Goal: Task Accomplishment & Management: Complete application form

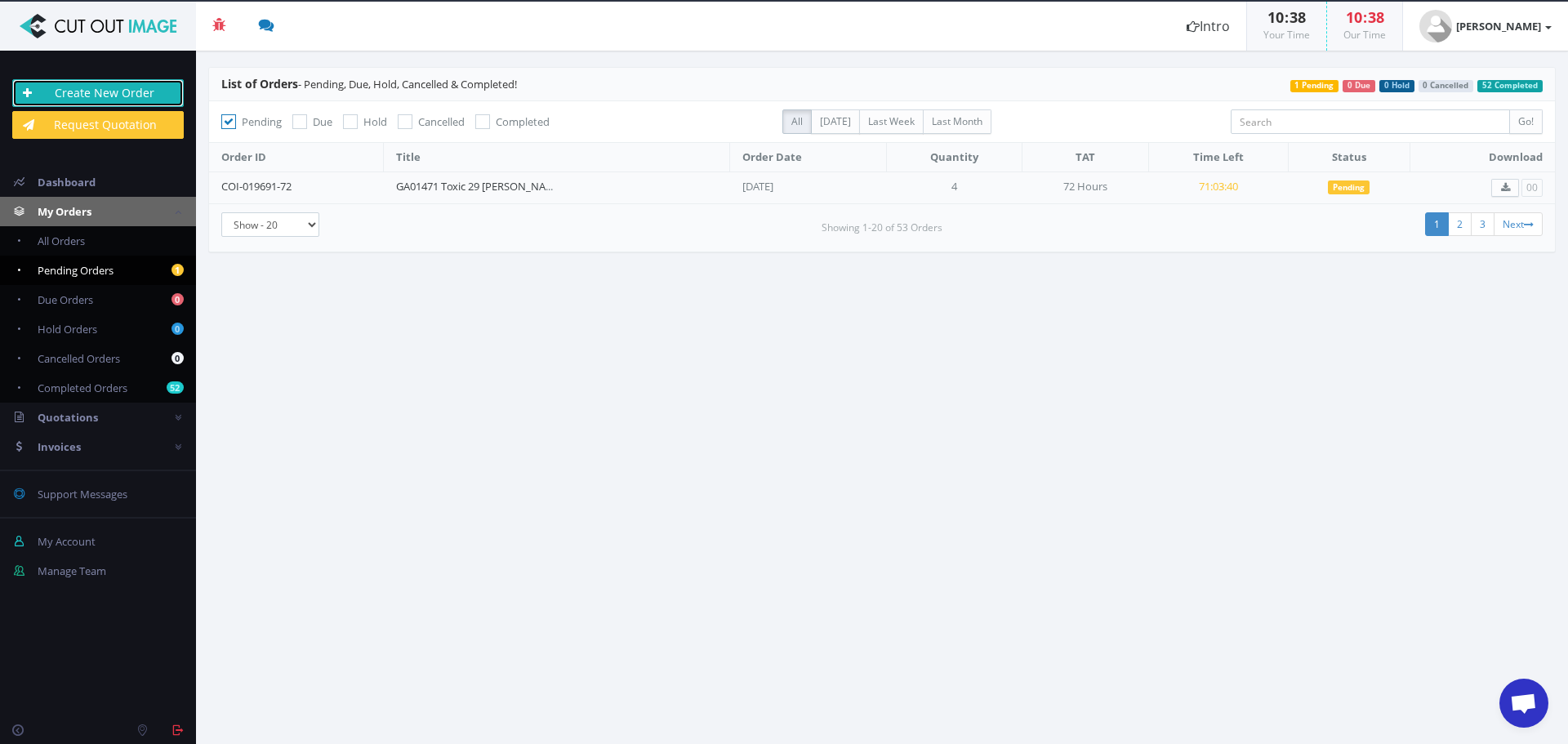
click at [66, 99] on link "Create New Order" at bounding box center [98, 93] width 172 height 28
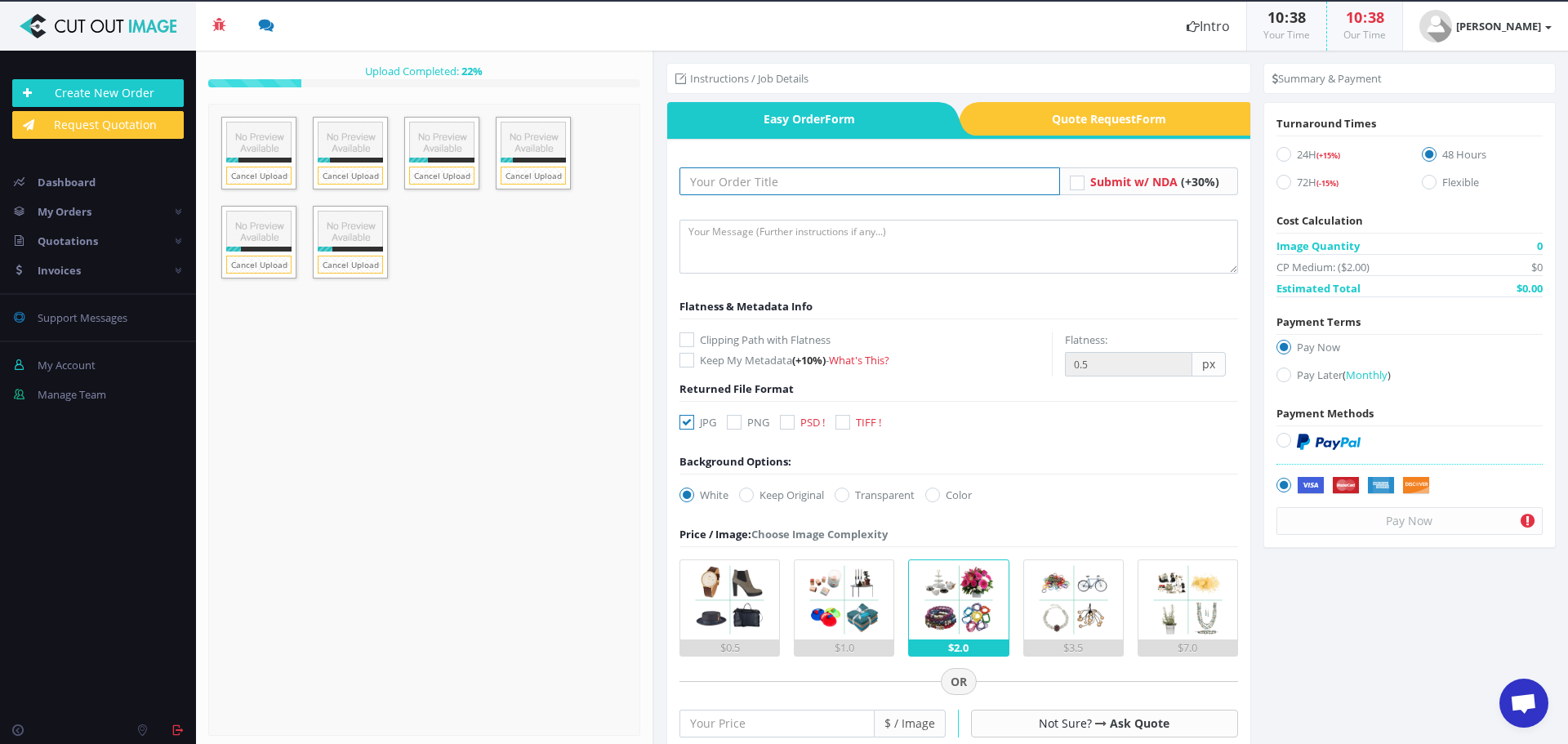
click at [756, 179] on input "text" at bounding box center [870, 182] width 381 height 28
paste input "RE0708130 RE G100 beige"
type input "RE0708130 RE G100 beige"
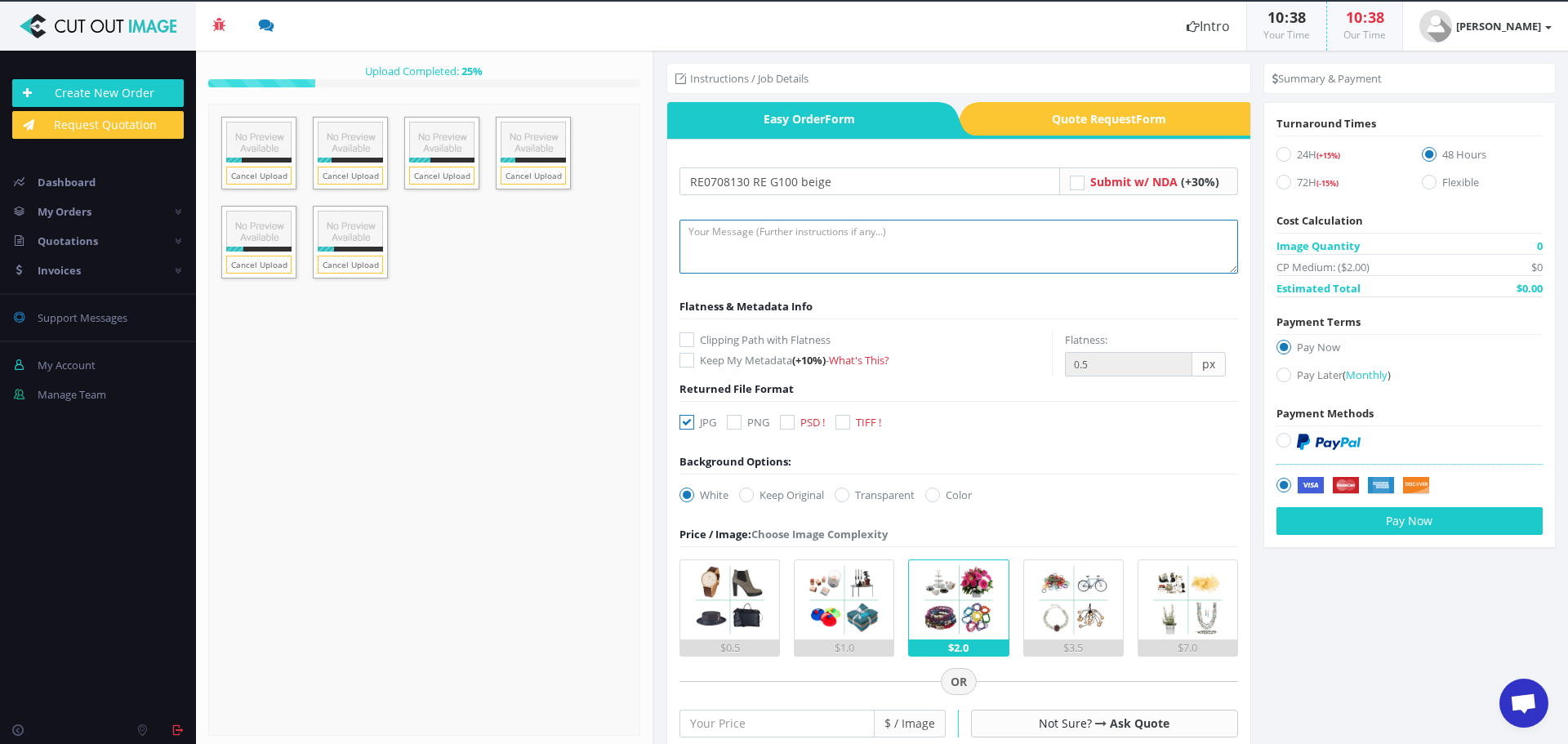
click at [803, 242] on textarea at bounding box center [959, 246] width 559 height 54
type textarea "Hi, please create clipping path and do full retouch on frame and fork. Thank yo…"
click at [683, 341] on icon at bounding box center [687, 340] width 15 height 15
click at [684, 341] on input "Clipping Path with Flatness" at bounding box center [689, 340] width 11 height 11
checkbox input "true"
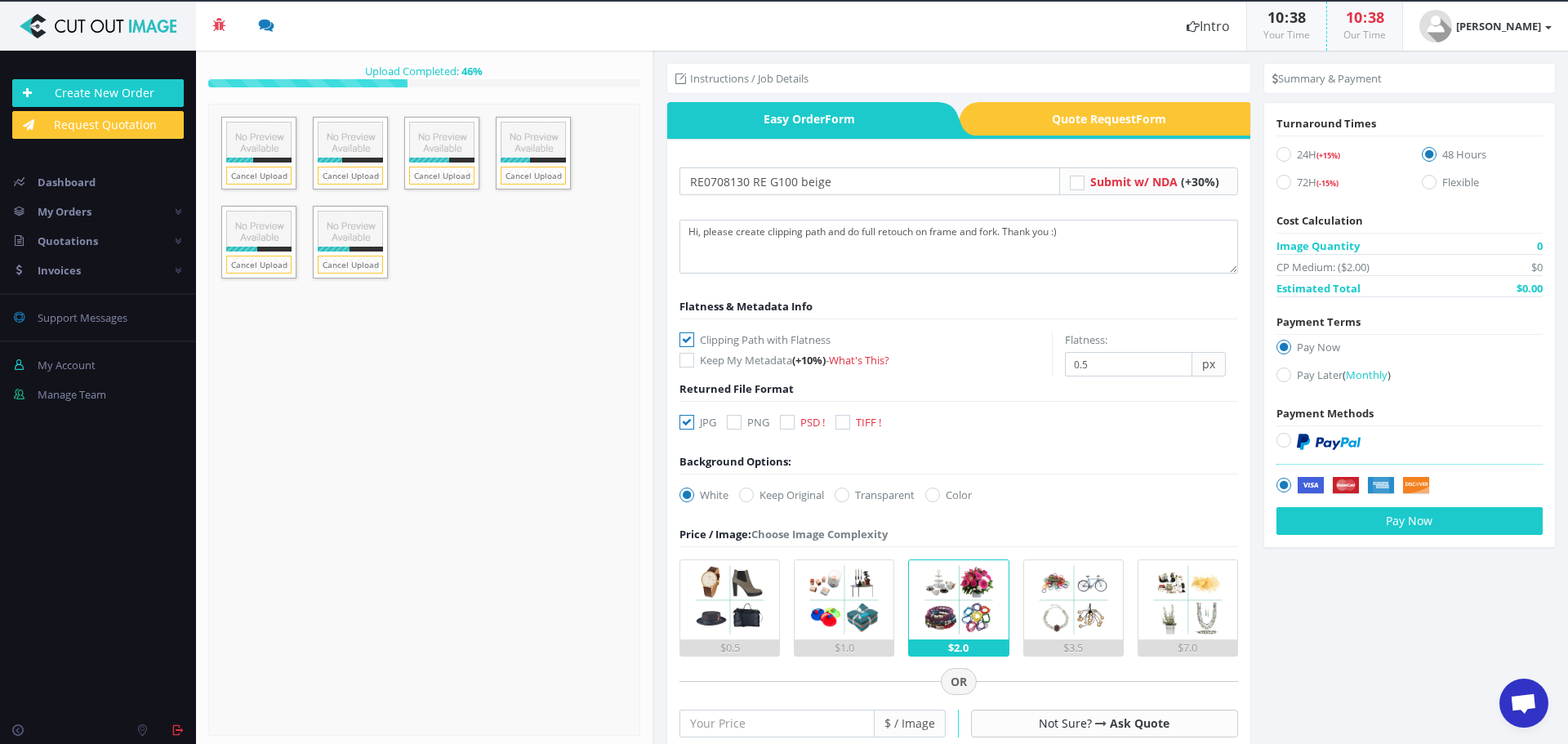
drag, startPoint x: 683, startPoint y: 418, endPoint x: 698, endPoint y: 420, distance: 15.1
click at [684, 418] on icon at bounding box center [687, 422] width 15 height 15
click at [684, 418] on input "JPG" at bounding box center [689, 423] width 11 height 11
checkbox input "false"
click at [797, 426] on label "PSD !" at bounding box center [802, 422] width 45 height 17
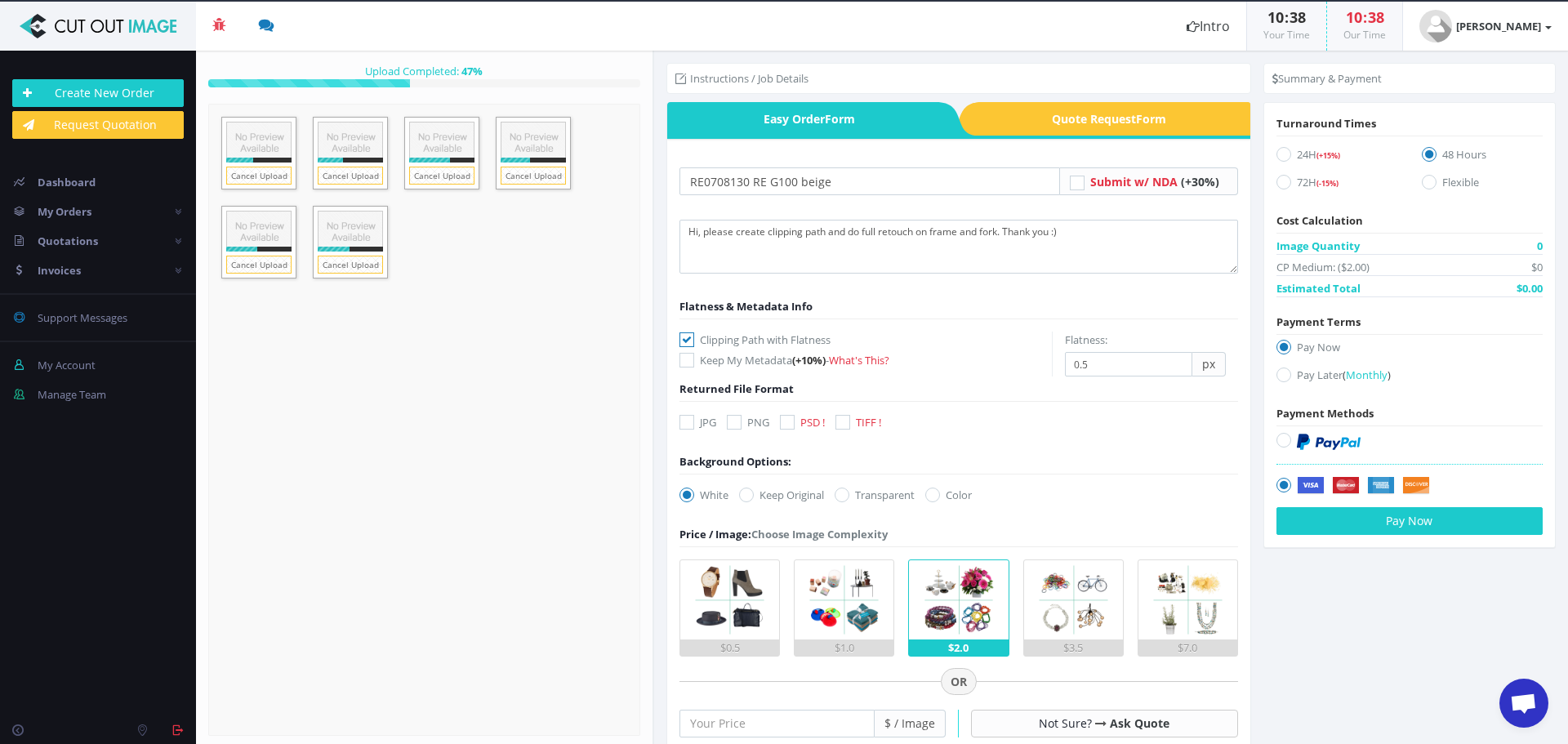
click at [795, 426] on input "PSD !" at bounding box center [790, 423] width 11 height 11
checkbox input "true"
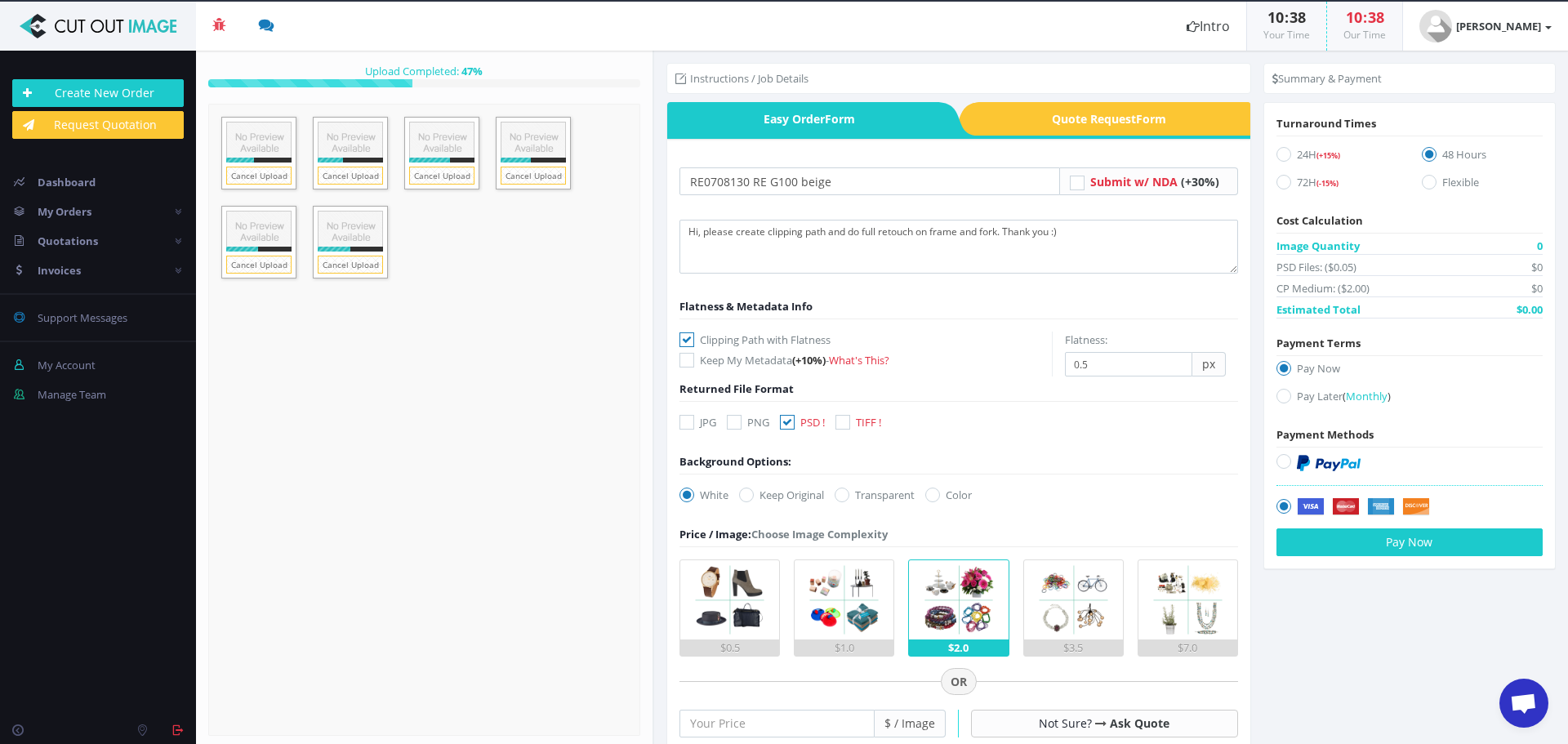
click at [855, 487] on form "RE0708130 RE G100 beige Submit w/ NDA (+30%) Flatness & Metadata Info -" at bounding box center [959, 659] width 559 height 984
click at [856, 494] on label "Transparent" at bounding box center [874, 495] width 80 height 17
click at [849, 494] on input "Transparent" at bounding box center [844, 496] width 11 height 11
radio input "true"
click at [780, 733] on input "number" at bounding box center [777, 724] width 196 height 28
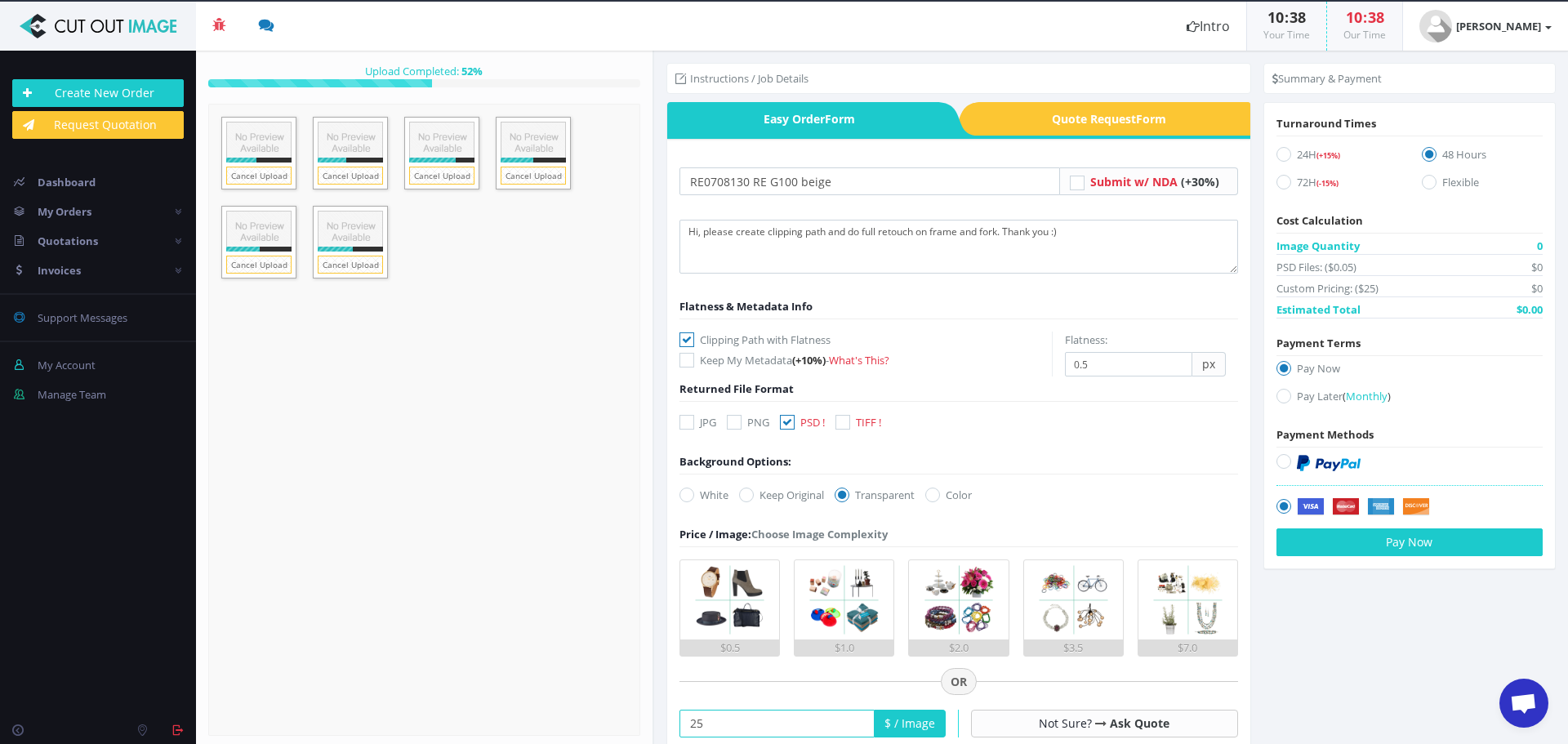
type input "25"
click at [1280, 182] on icon at bounding box center [1284, 182] width 15 height 15
click at [1281, 182] on input "72H (-15%)" at bounding box center [1286, 182] width 11 height 11
radio input "true"
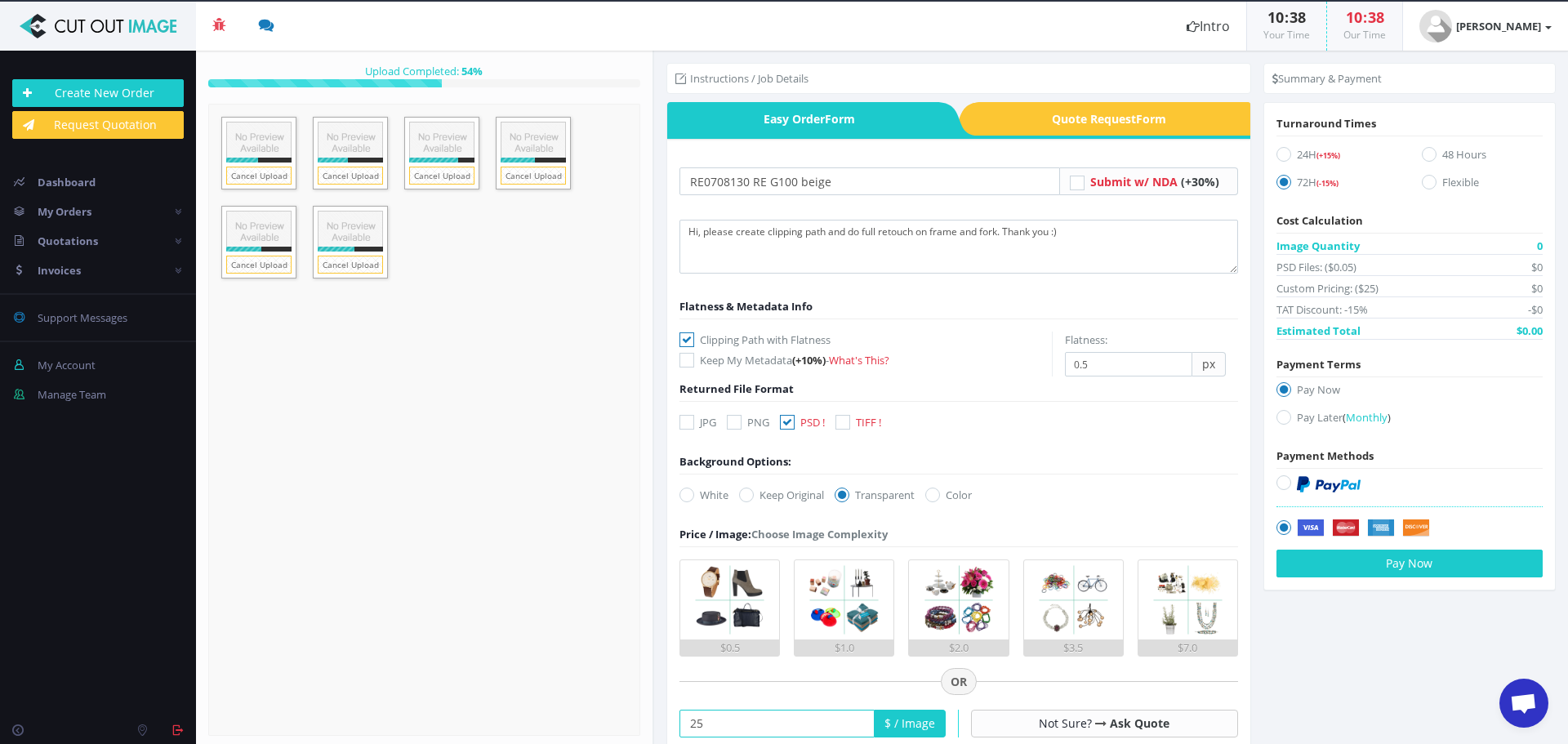
click at [1277, 423] on icon at bounding box center [1284, 417] width 15 height 15
click at [1281, 423] on input "Pay Later ( Monthly )" at bounding box center [1286, 418] width 11 height 11
radio input "true"
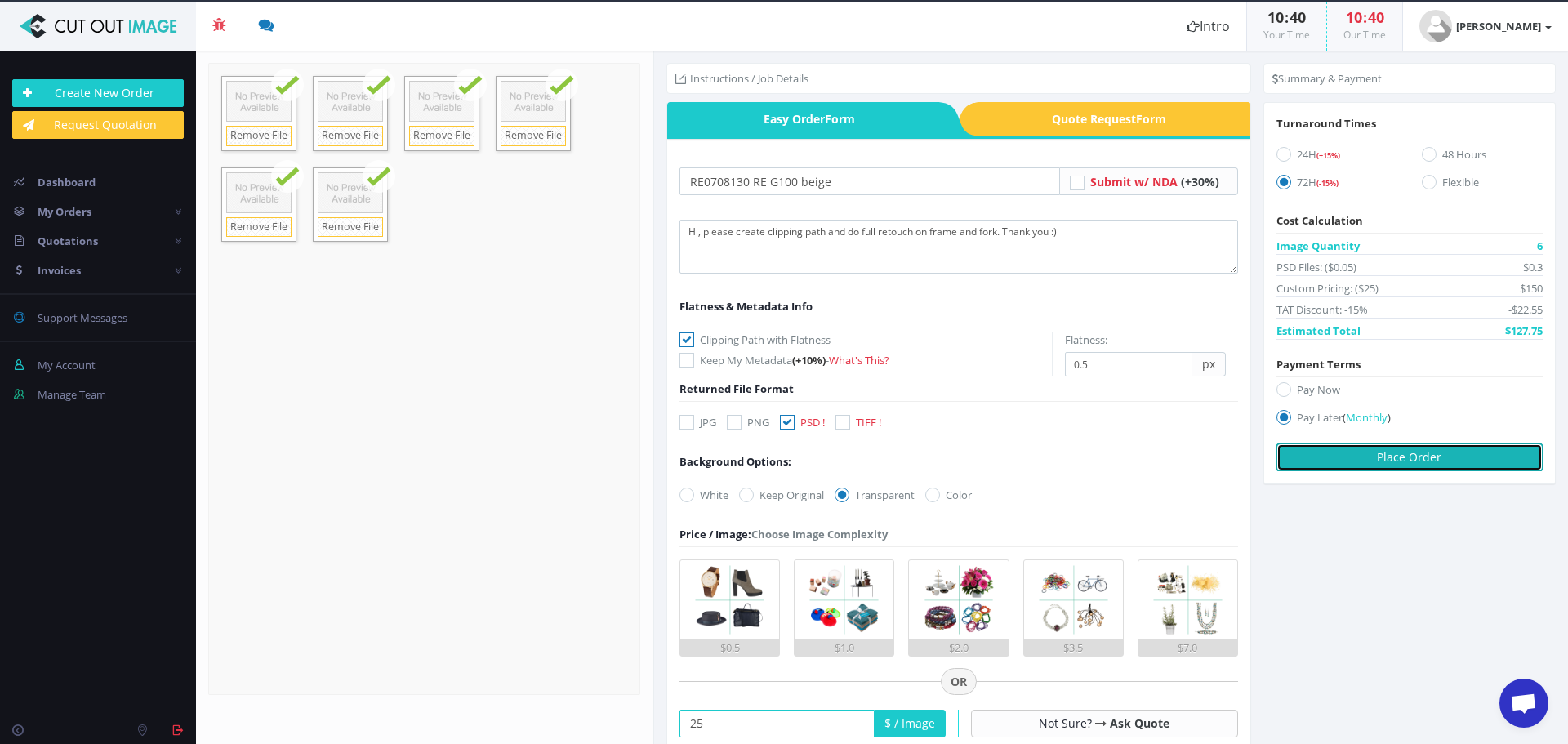
click at [1431, 464] on button "Place Order" at bounding box center [1409, 458] width 266 height 28
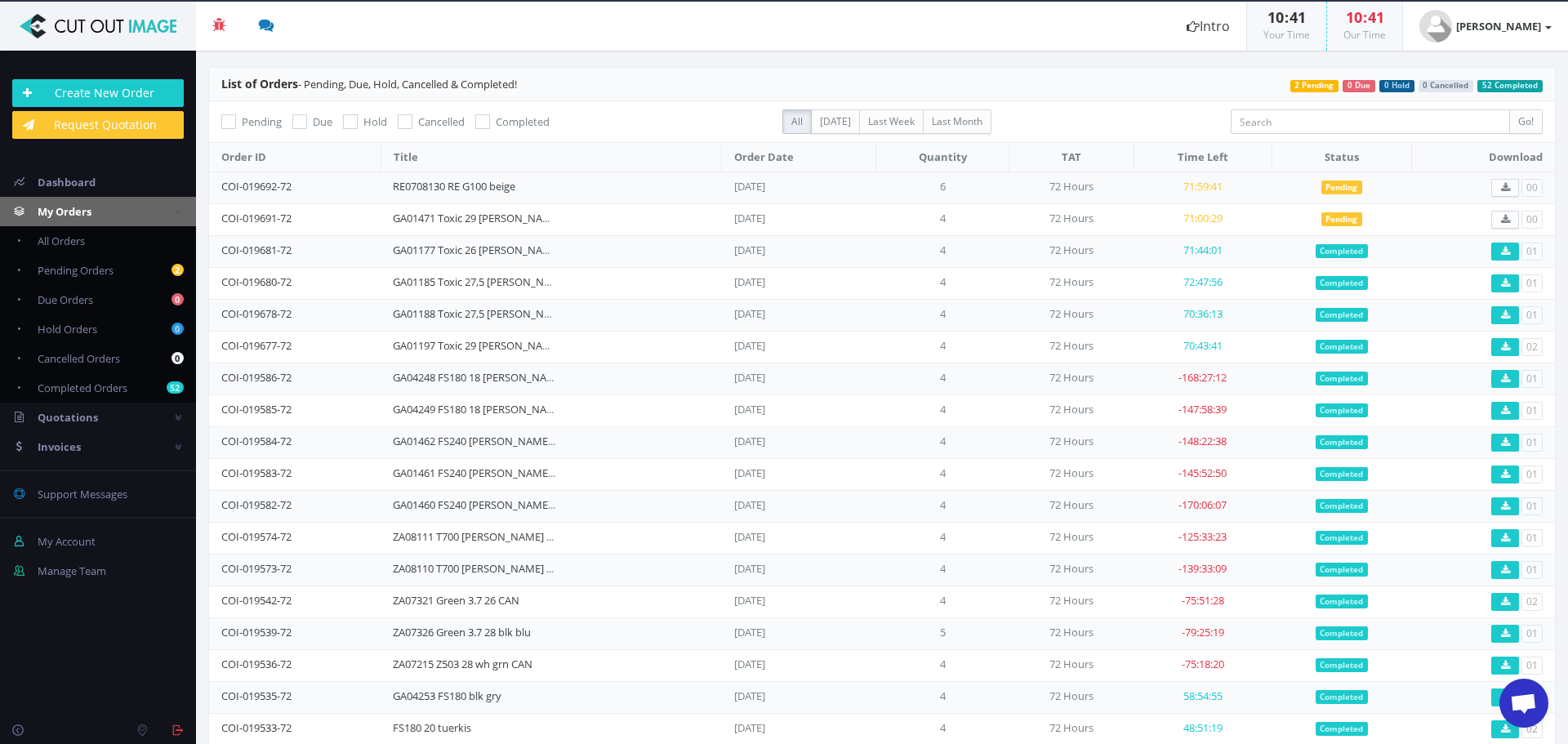
click at [131, 621] on div "Create New Order Request Quotation Dashboard My Orders All Orders 2 Pending Ord…" at bounding box center [97, 377] width 196 height 653
drag, startPoint x: 164, startPoint y: 650, endPoint x: 168, endPoint y: 637, distance: 13.6
click at [164, 651] on div "Create New Order Request Quotation Dashboard My Orders All Orders 2 Pending Ord…" at bounding box center [97, 377] width 196 height 653
click at [625, 41] on header "Beta 3 You have 0 notifications Order #000148-48 is ready to download 1 minutes…" at bounding box center [784, 26] width 1568 height 49
click at [139, 101] on link "Create New Order" at bounding box center [98, 93] width 172 height 28
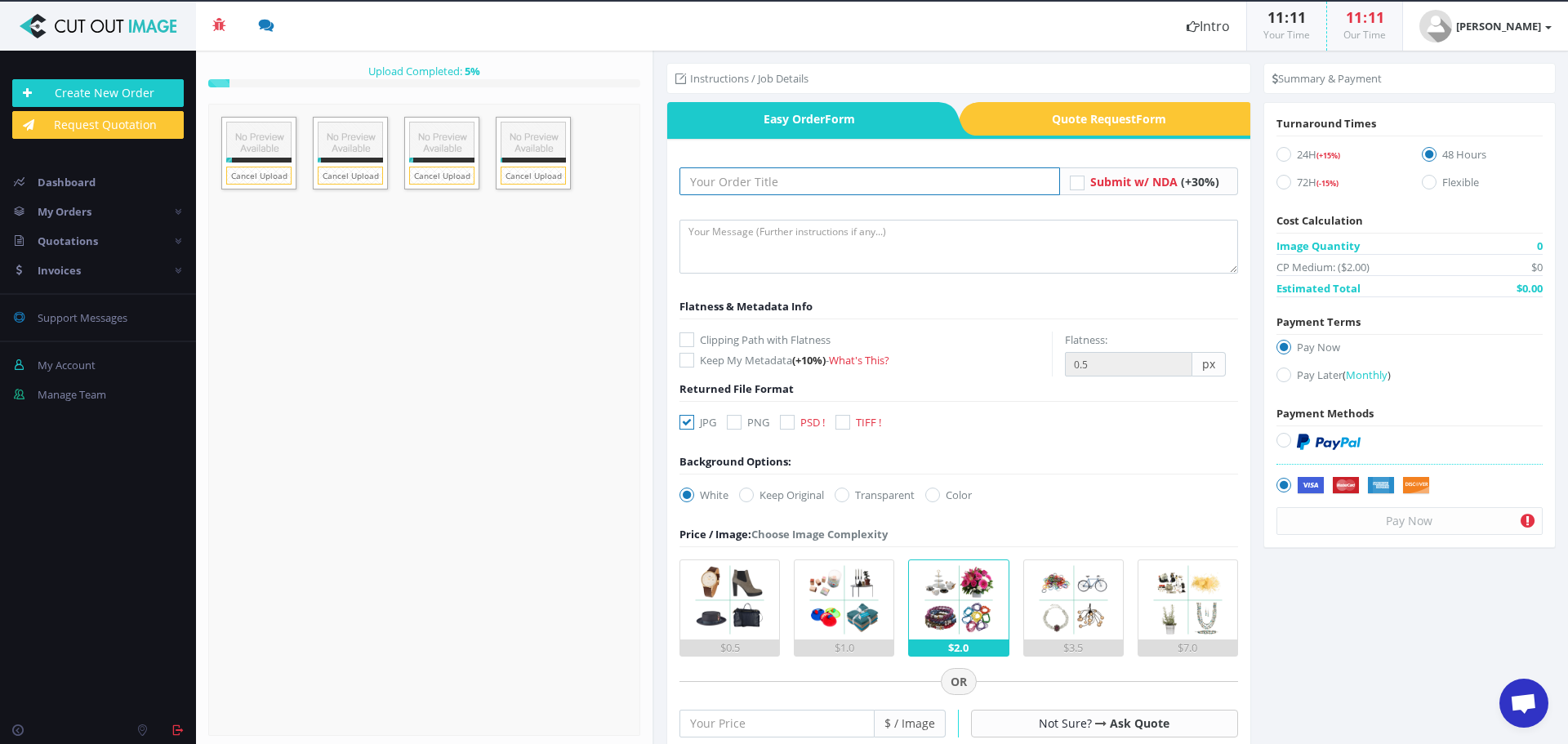
click at [809, 182] on input "text" at bounding box center [870, 182] width 381 height 28
paste input "GA01471 Toxic 29 [PERSON_NAME] beige"
type input "GA01471 Toxic 29 [PERSON_NAME] beige"
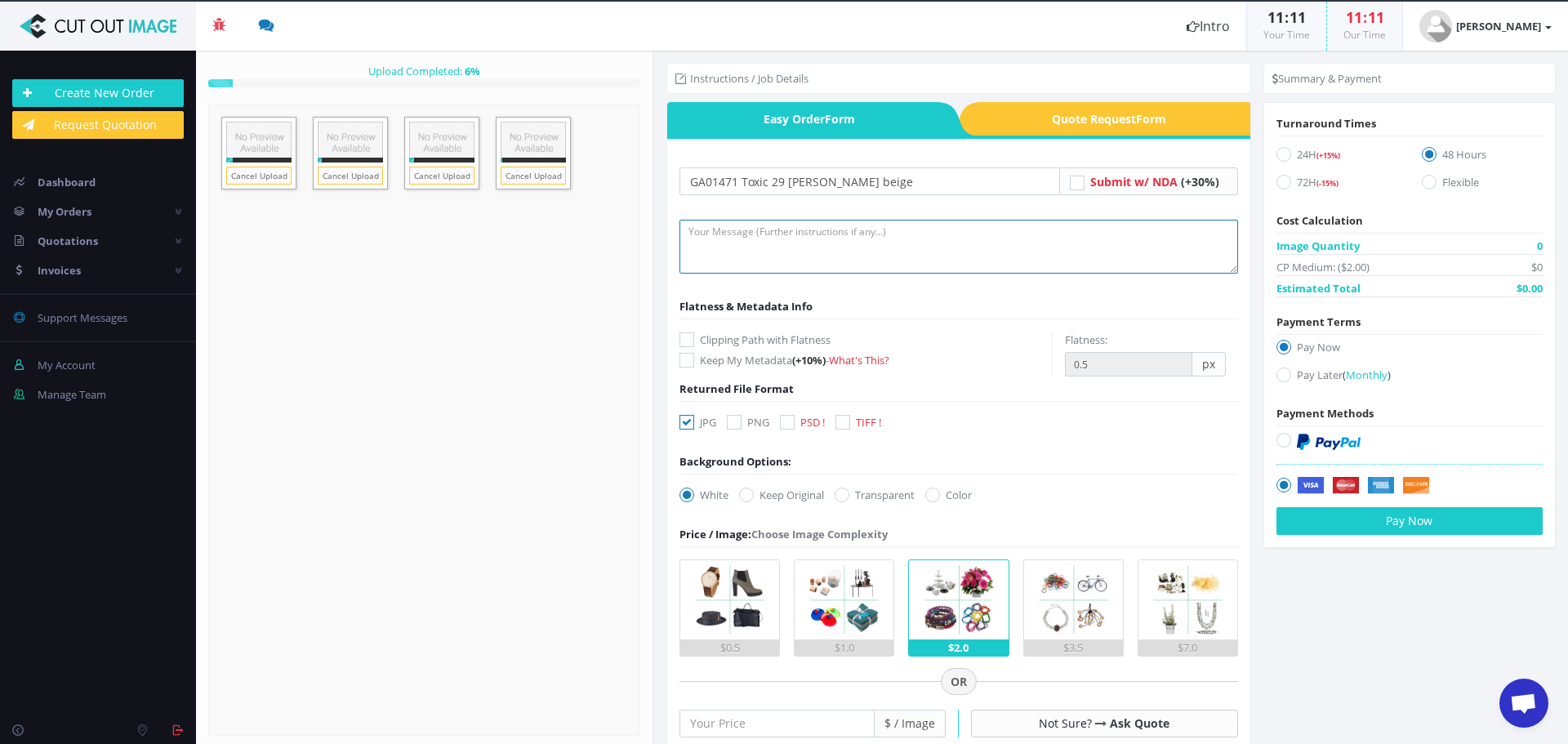
click at [730, 247] on textarea at bounding box center [959, 246] width 559 height 54
type textarea "Hi, please create clipping path and do full retouch on frame and fork. Thank yo…"
click at [682, 425] on icon at bounding box center [687, 422] width 15 height 15
click at [684, 425] on input "JPG" at bounding box center [689, 423] width 11 height 11
checkbox input "false"
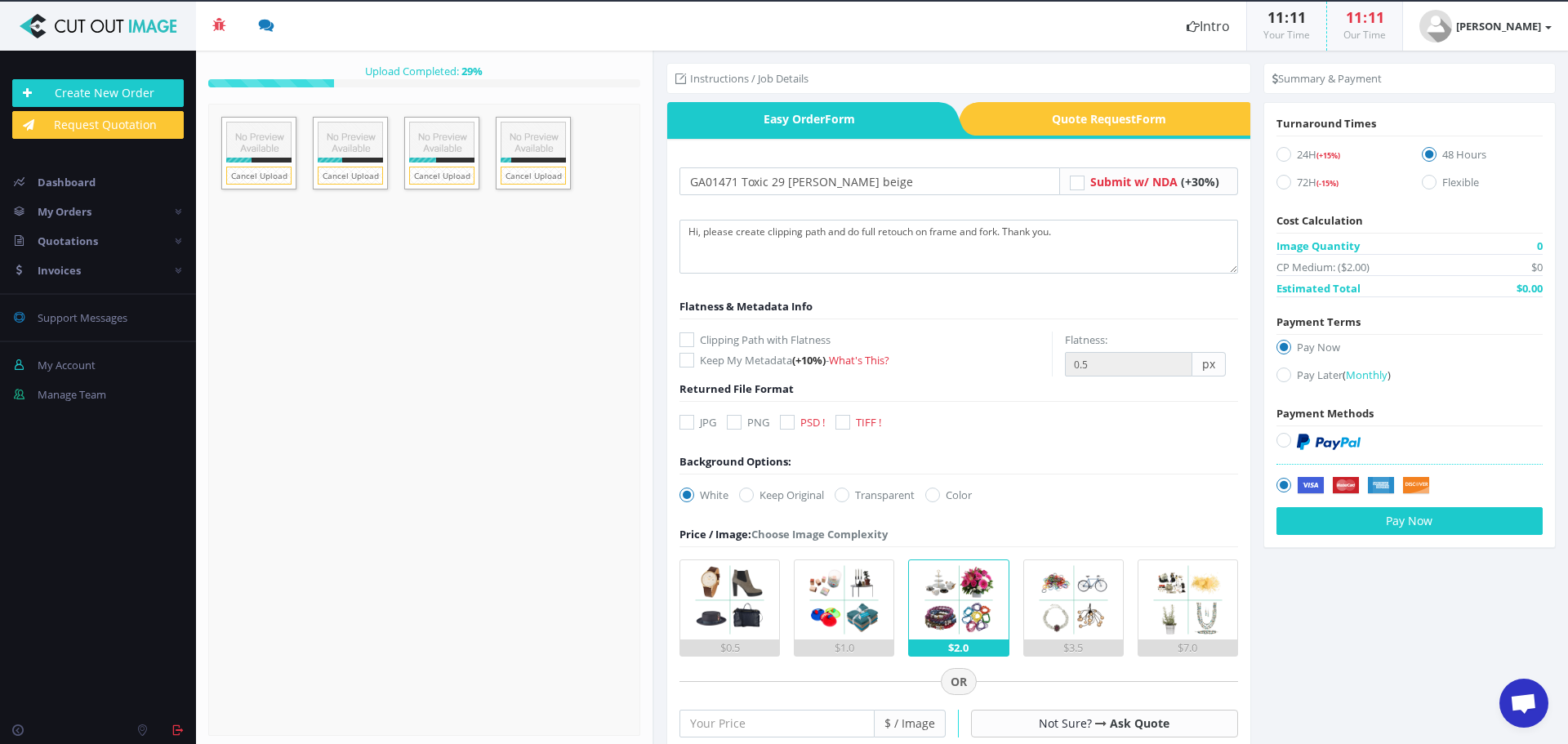
click at [795, 426] on icon at bounding box center [787, 422] width 15 height 15
click at [795, 426] on input "PSD !" at bounding box center [790, 423] width 11 height 11
checkbox input "true"
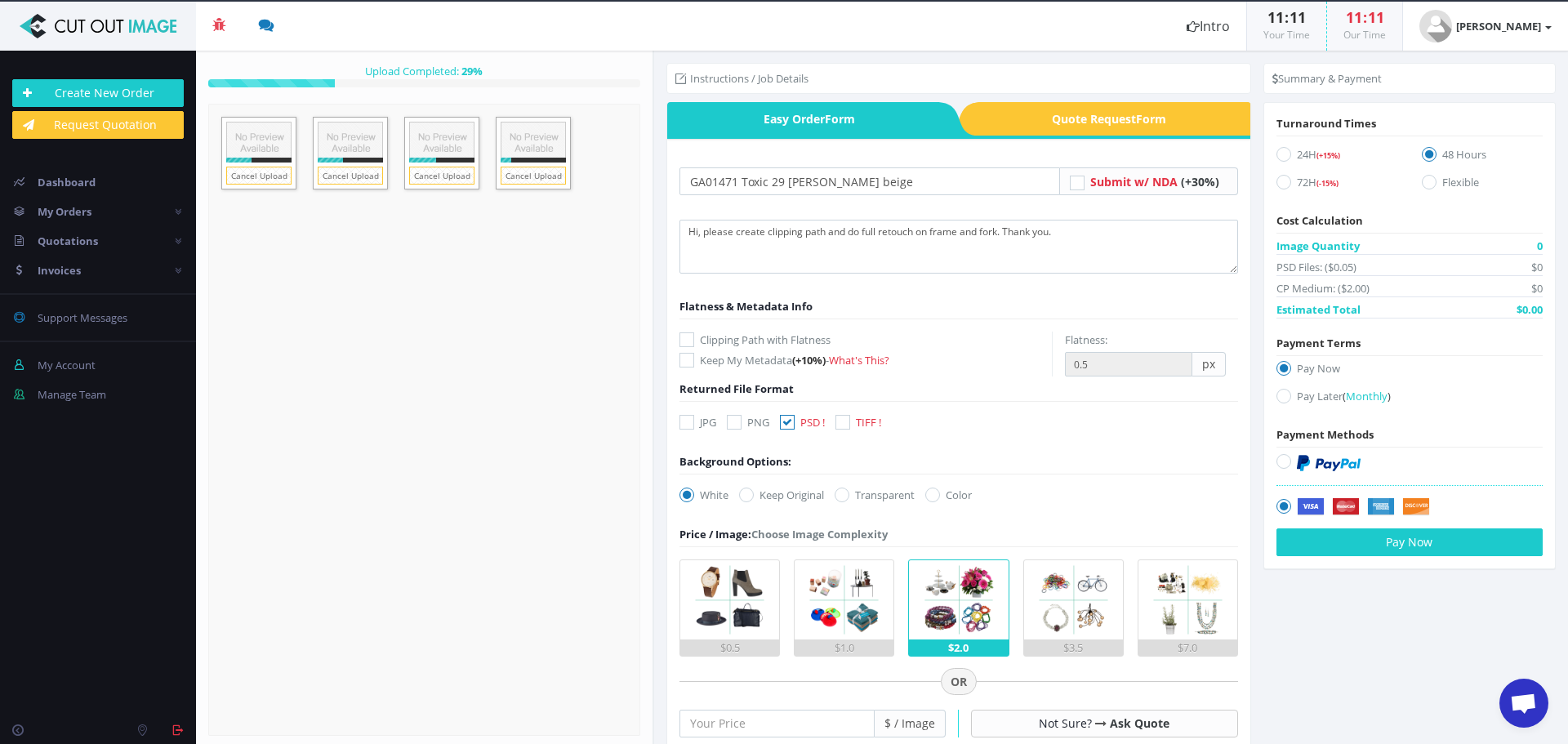
drag, startPoint x: 687, startPoint y: 337, endPoint x: 692, endPoint y: 350, distance: 13.9
click at [688, 341] on icon at bounding box center [687, 340] width 15 height 15
click at [688, 341] on input "Clipping Path with Flatness" at bounding box center [689, 340] width 11 height 11
checkbox input "true"
click at [849, 491] on icon at bounding box center [841, 495] width 15 height 15
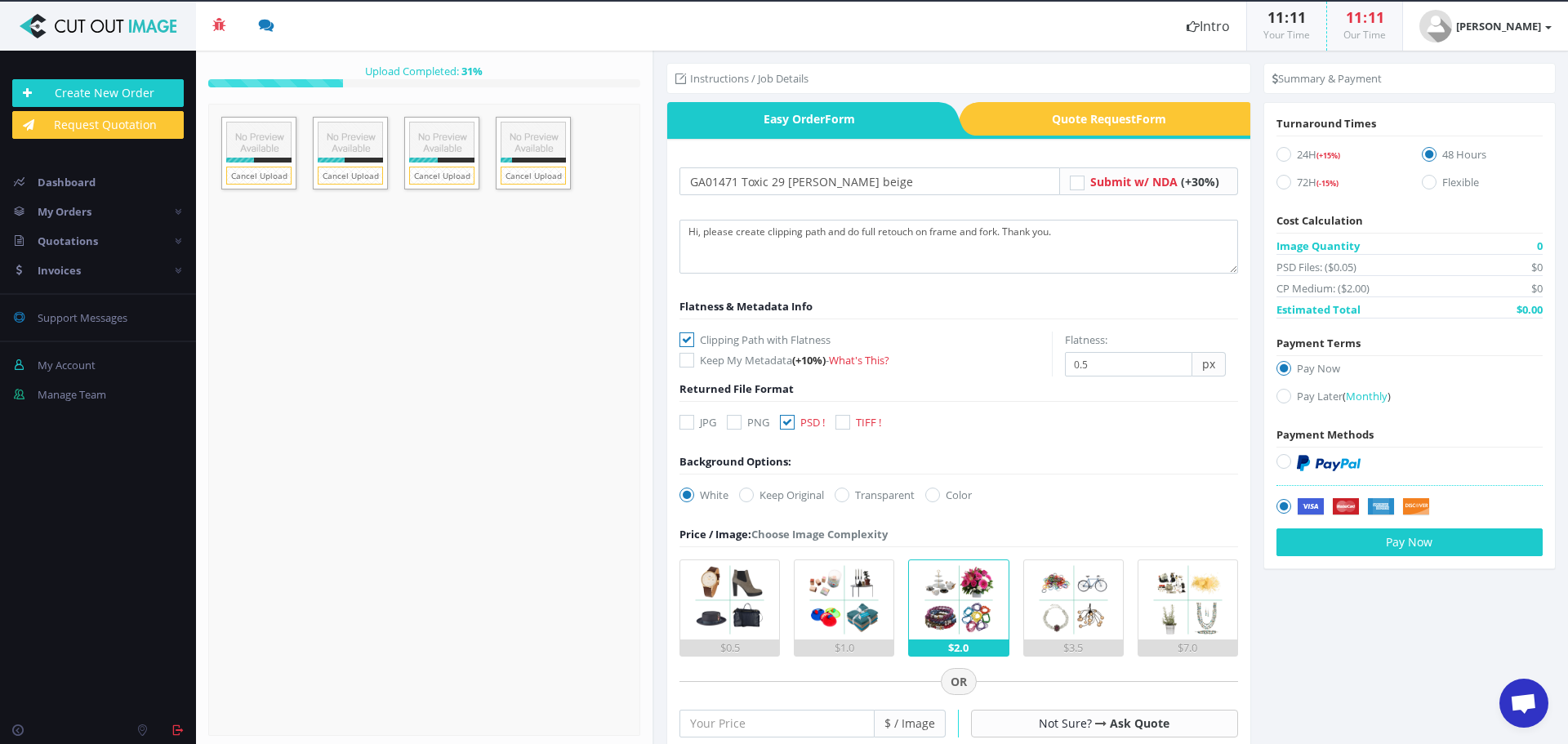
click at [849, 491] on input "Transparent" at bounding box center [844, 496] width 11 height 11
radio input "true"
click at [793, 731] on input "number" at bounding box center [777, 724] width 196 height 28
type input "25"
click at [1284, 397] on icon at bounding box center [1284, 396] width 15 height 15
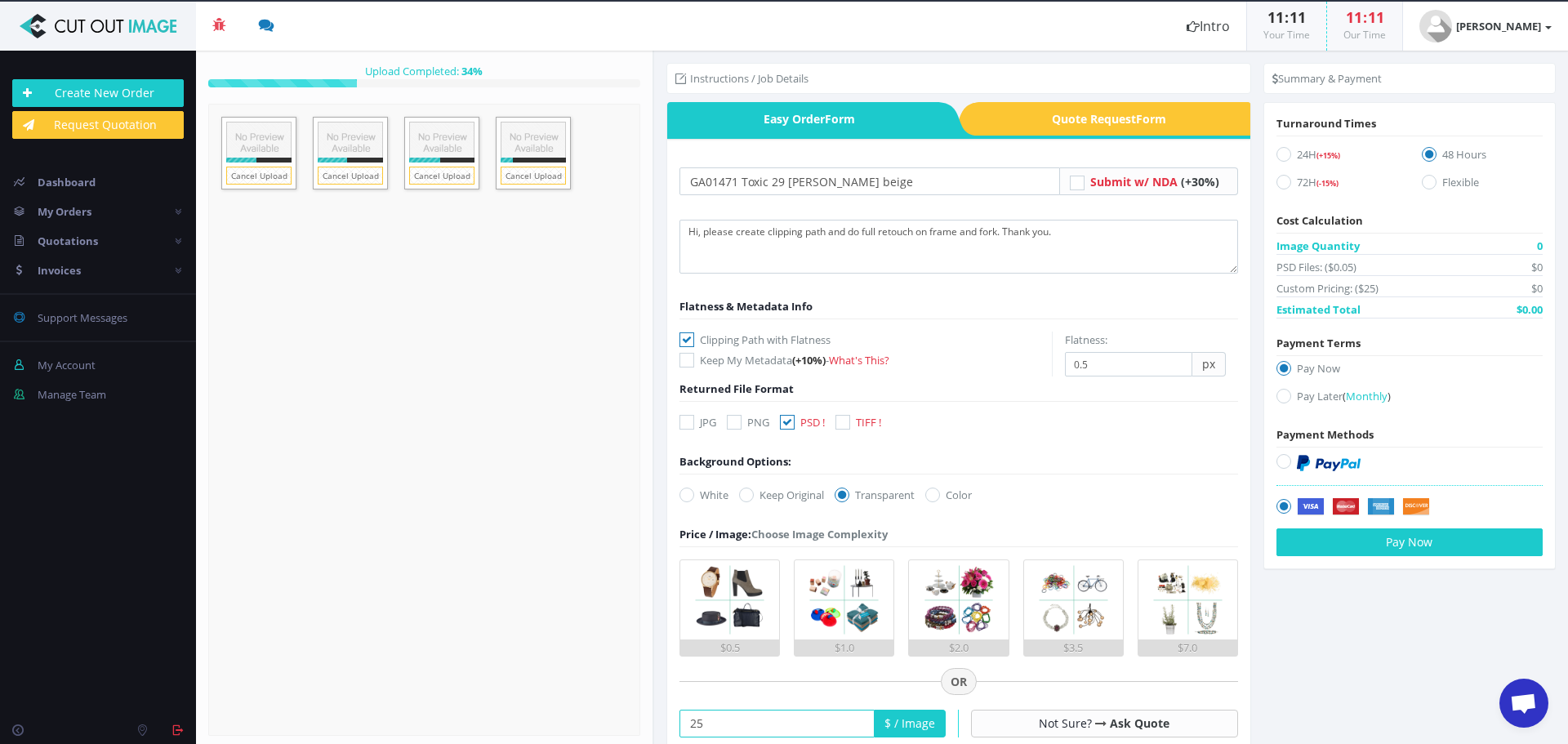
click at [1284, 397] on input "Pay Later ( Monthly )" at bounding box center [1286, 397] width 11 height 11
radio input "true"
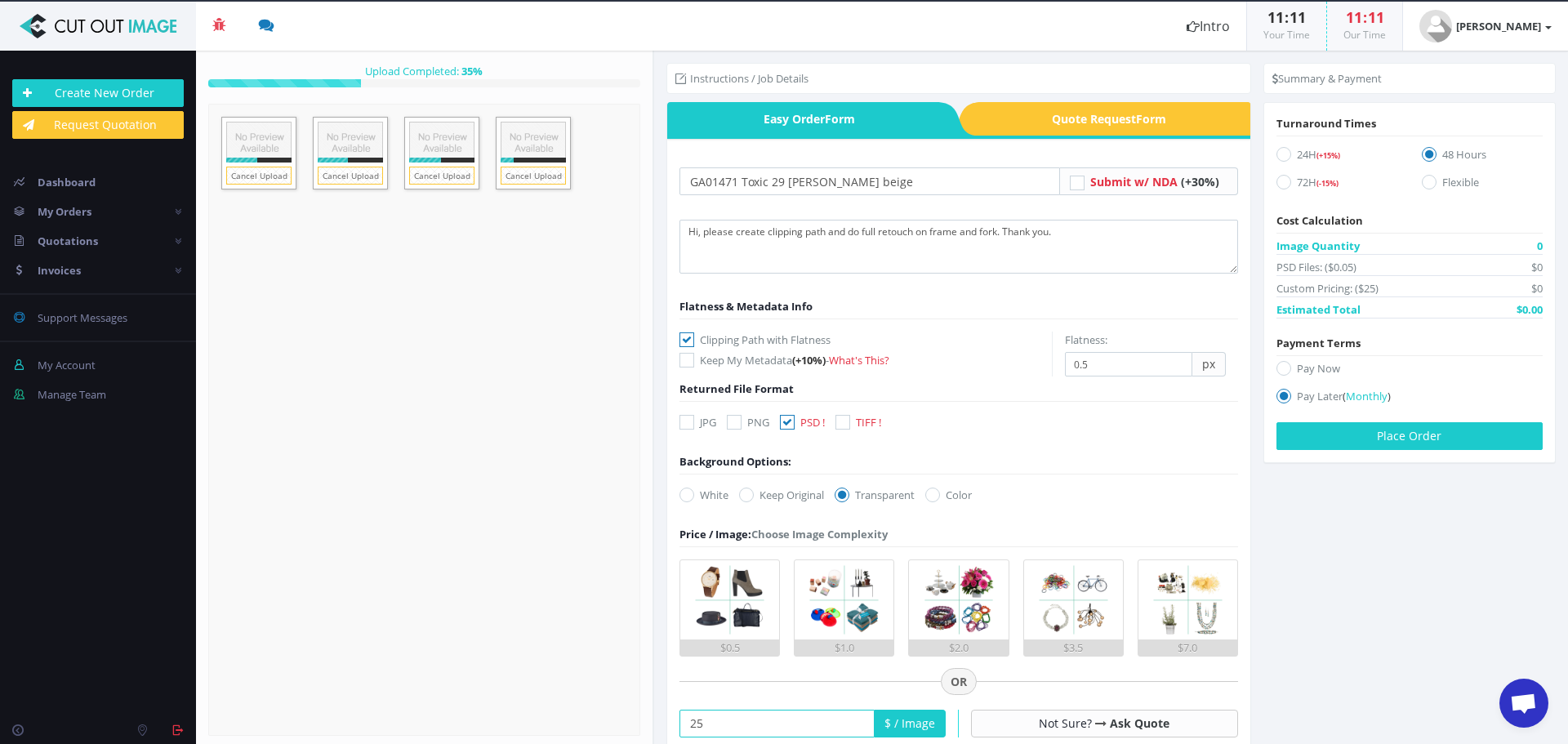
click at [1280, 189] on icon at bounding box center [1284, 182] width 15 height 15
click at [1281, 188] on input "72H (-15%)" at bounding box center [1286, 182] width 11 height 11
radio input "true"
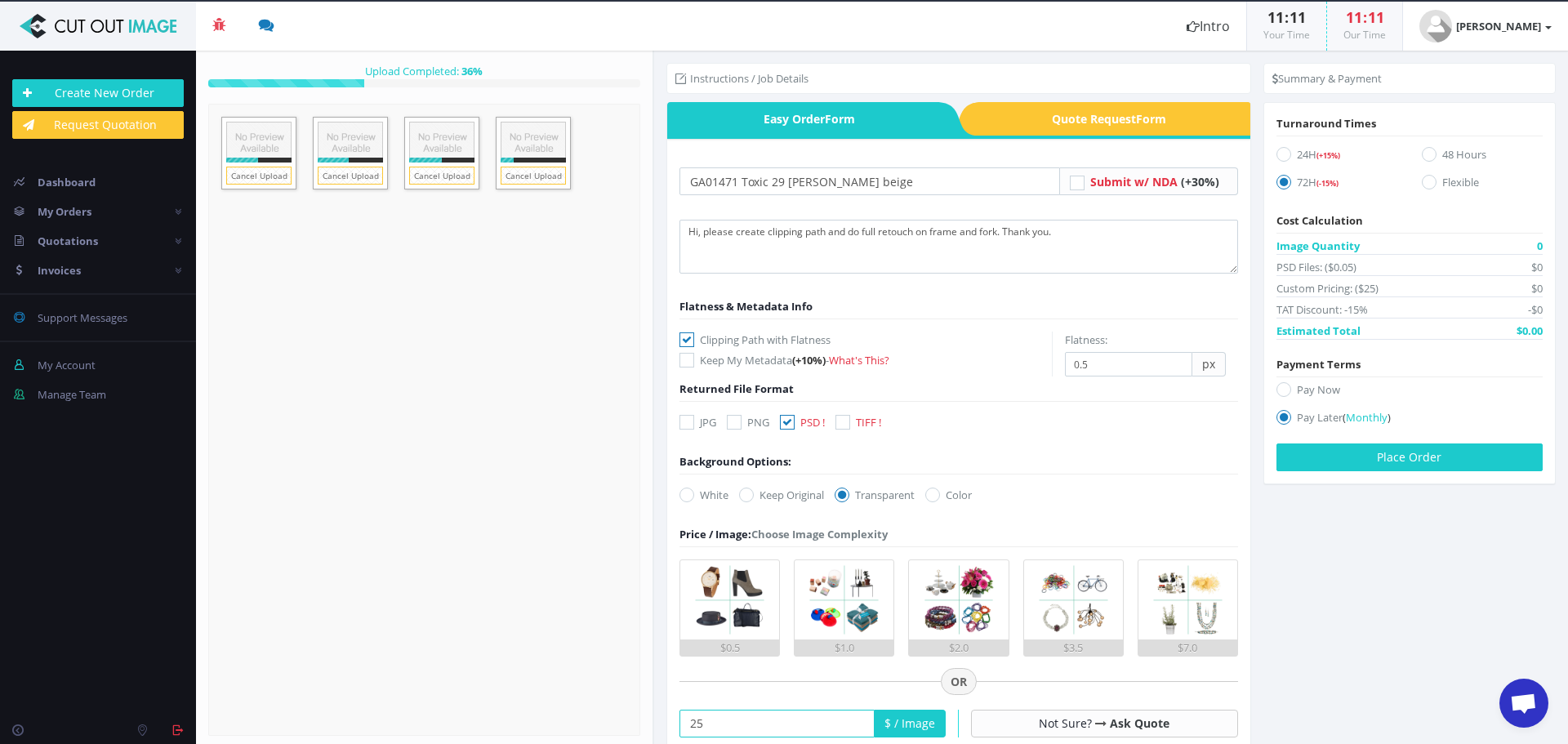
click at [1305, 634] on section "Instructions / Job Details Form" at bounding box center [1112, 397] width 914 height 693
